Goal: Task Accomplishment & Management: Manage account settings

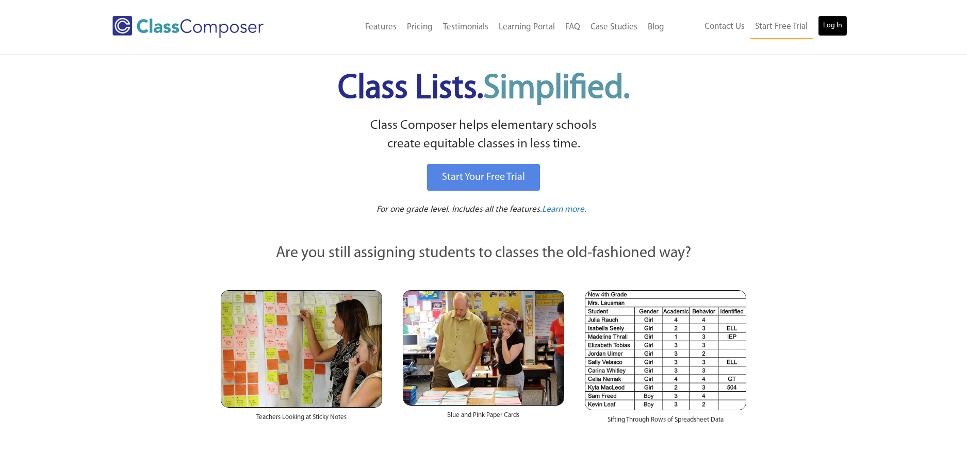
click at [838, 32] on link "Log In" at bounding box center [832, 25] width 29 height 21
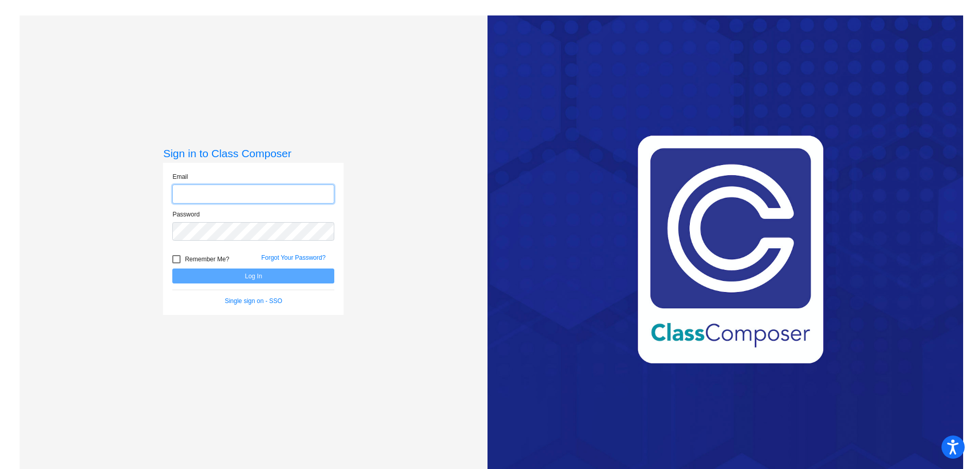
type input "rlarriva@ceres.k12.ca.us"
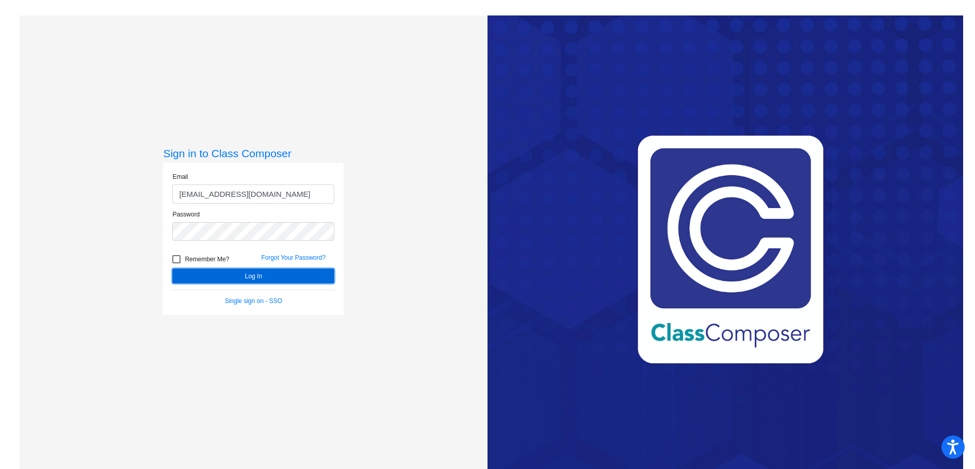
click at [278, 272] on button "Log In" at bounding box center [253, 276] width 162 height 15
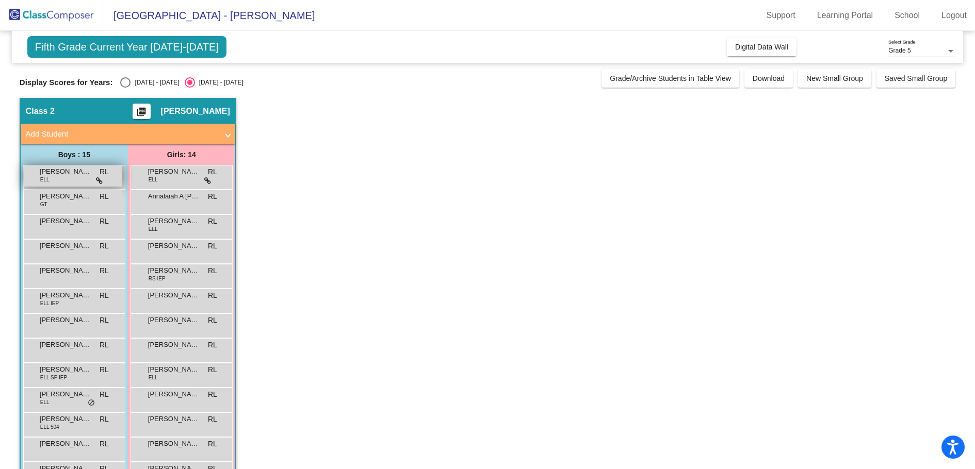
click at [66, 178] on div "Adrian Regalado ELL RL lock do_not_disturb_alt" at bounding box center [73, 176] width 99 height 21
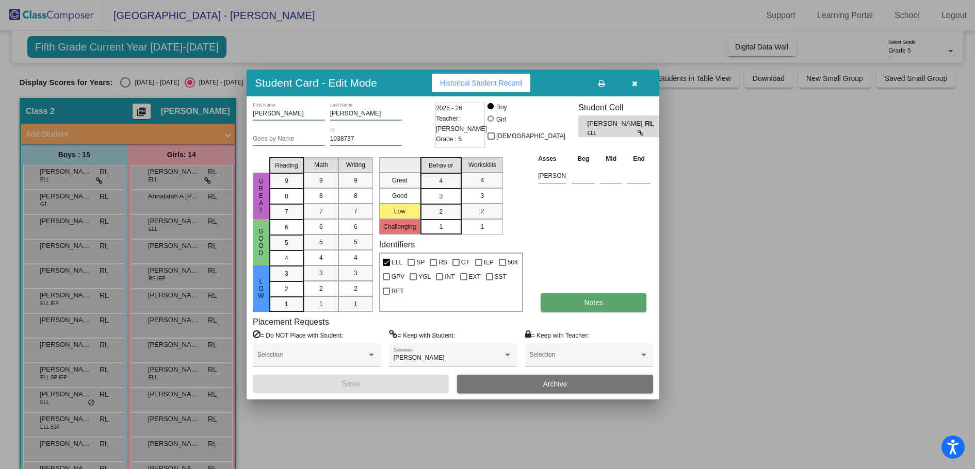
click at [546, 310] on button "Notes" at bounding box center [593, 302] width 106 height 19
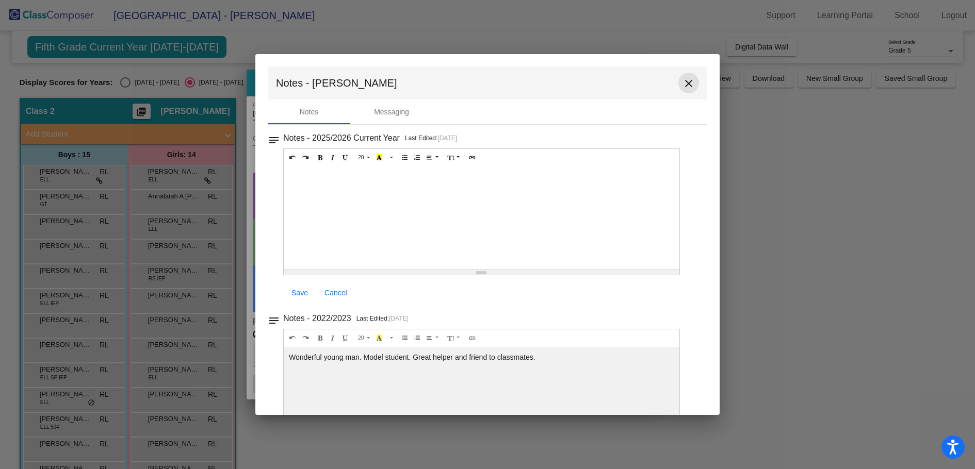
click at [684, 84] on mat-icon "close" at bounding box center [688, 83] width 12 height 12
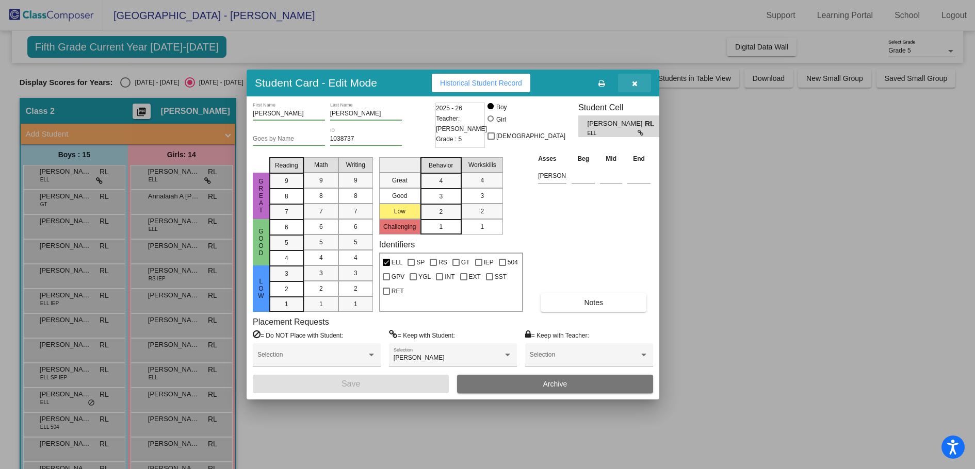
click at [642, 87] on button "button" at bounding box center [634, 83] width 33 height 19
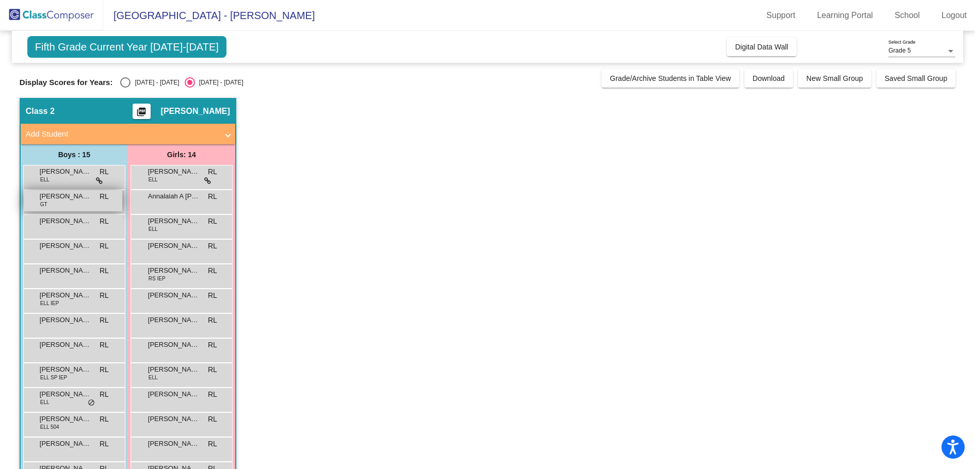
click at [53, 205] on div "Aldo Tellez GT RL lock do_not_disturb_alt" at bounding box center [73, 200] width 99 height 21
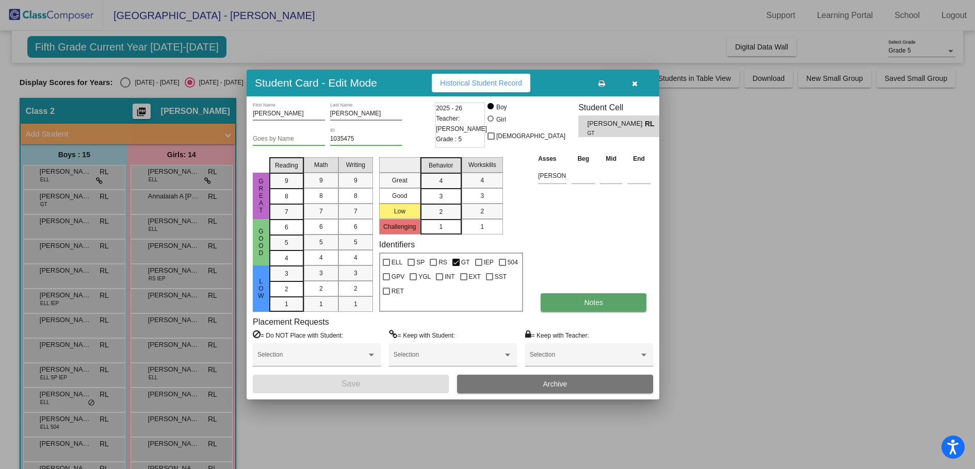
click at [594, 310] on button "Notes" at bounding box center [593, 302] width 106 height 19
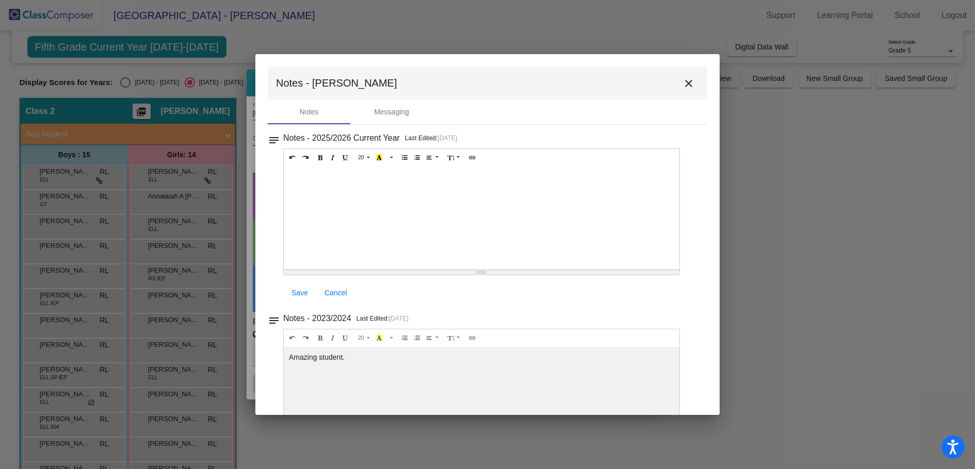
click at [683, 79] on mat-icon "close" at bounding box center [688, 83] width 12 height 12
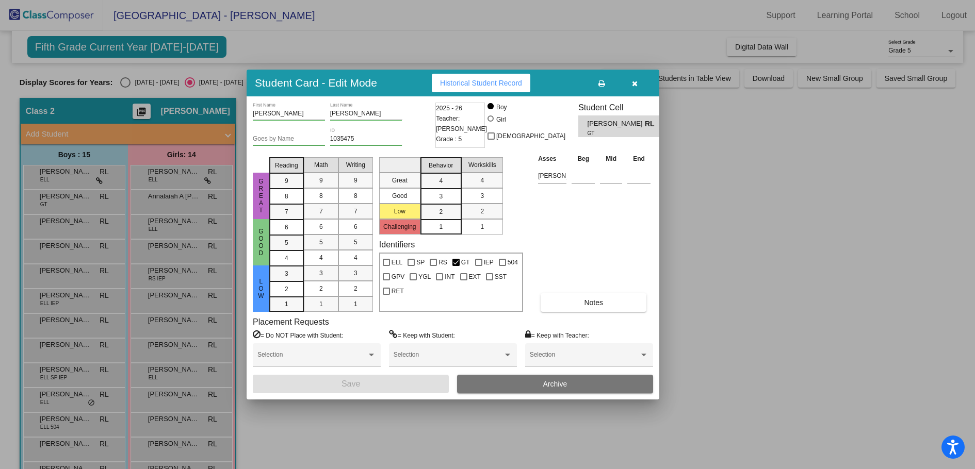
click at [641, 90] on button "button" at bounding box center [634, 83] width 33 height 19
